Goal: Navigation & Orientation: Find specific page/section

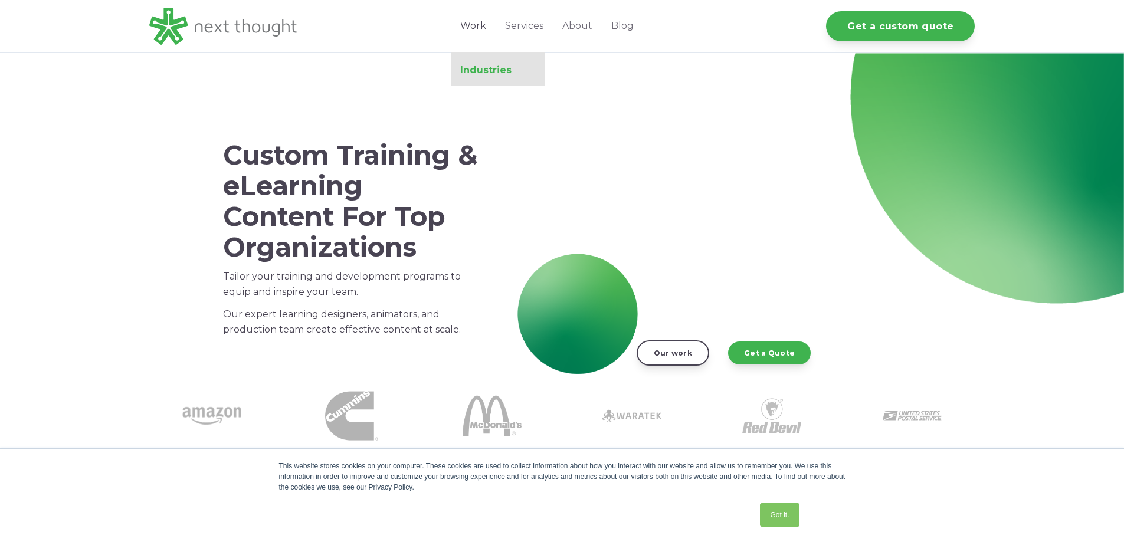
click at [493, 70] on link "Industries" at bounding box center [498, 70] width 94 height 12
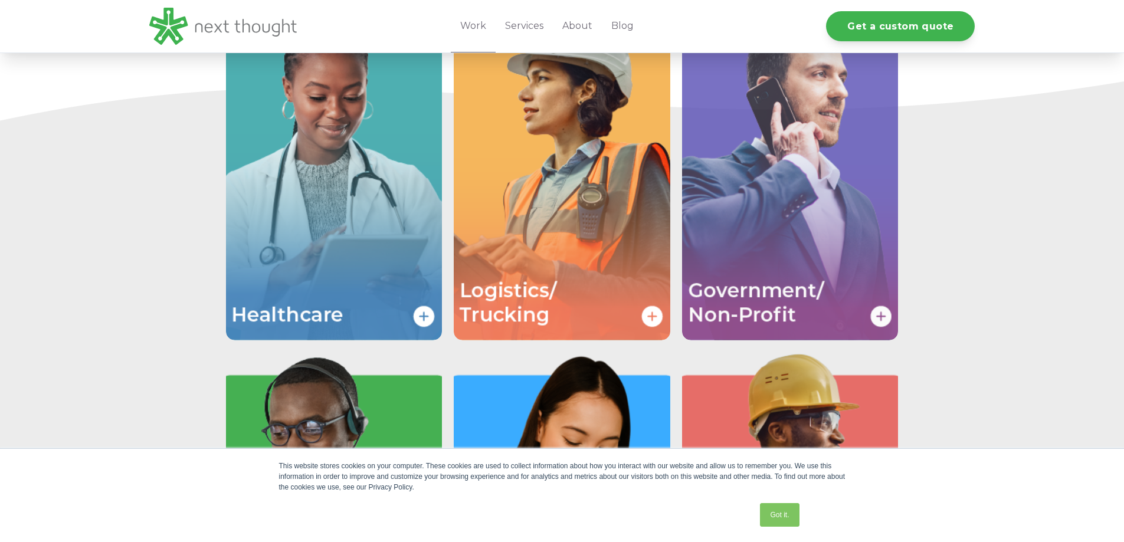
click at [785, 216] on img "Image grid with {{ image_count }} images." at bounding box center [790, 178] width 217 height 325
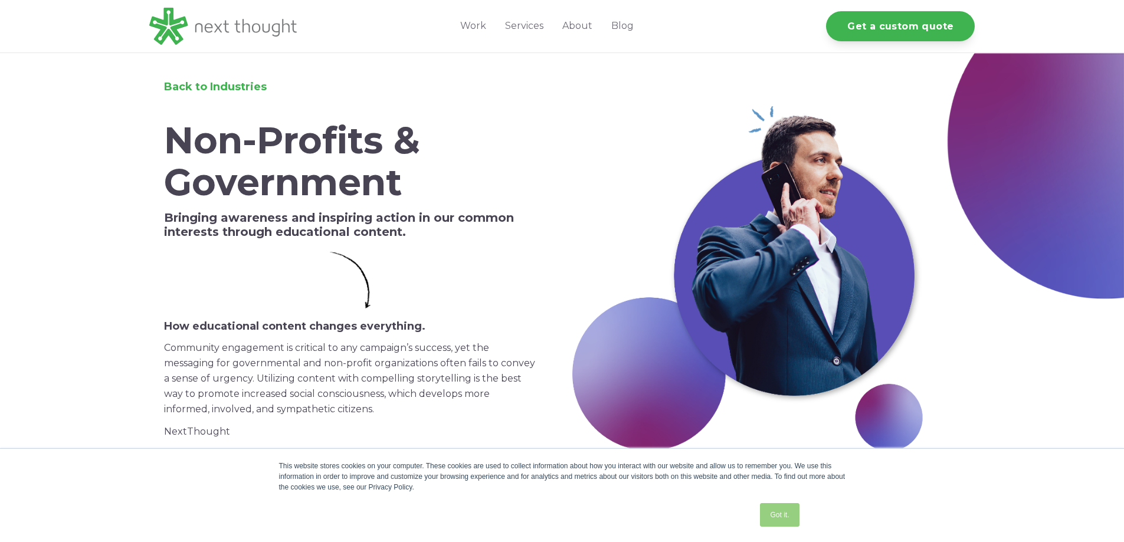
click at [779, 518] on link "Got it." at bounding box center [779, 516] width 39 height 24
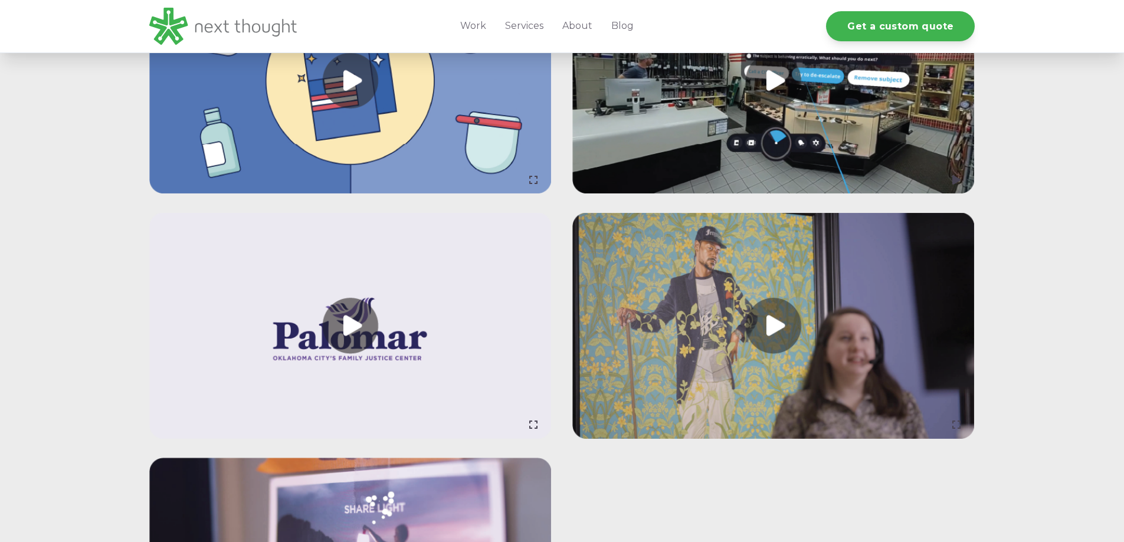
scroll to position [1889, 0]
